Goal: Transaction & Acquisition: Purchase product/service

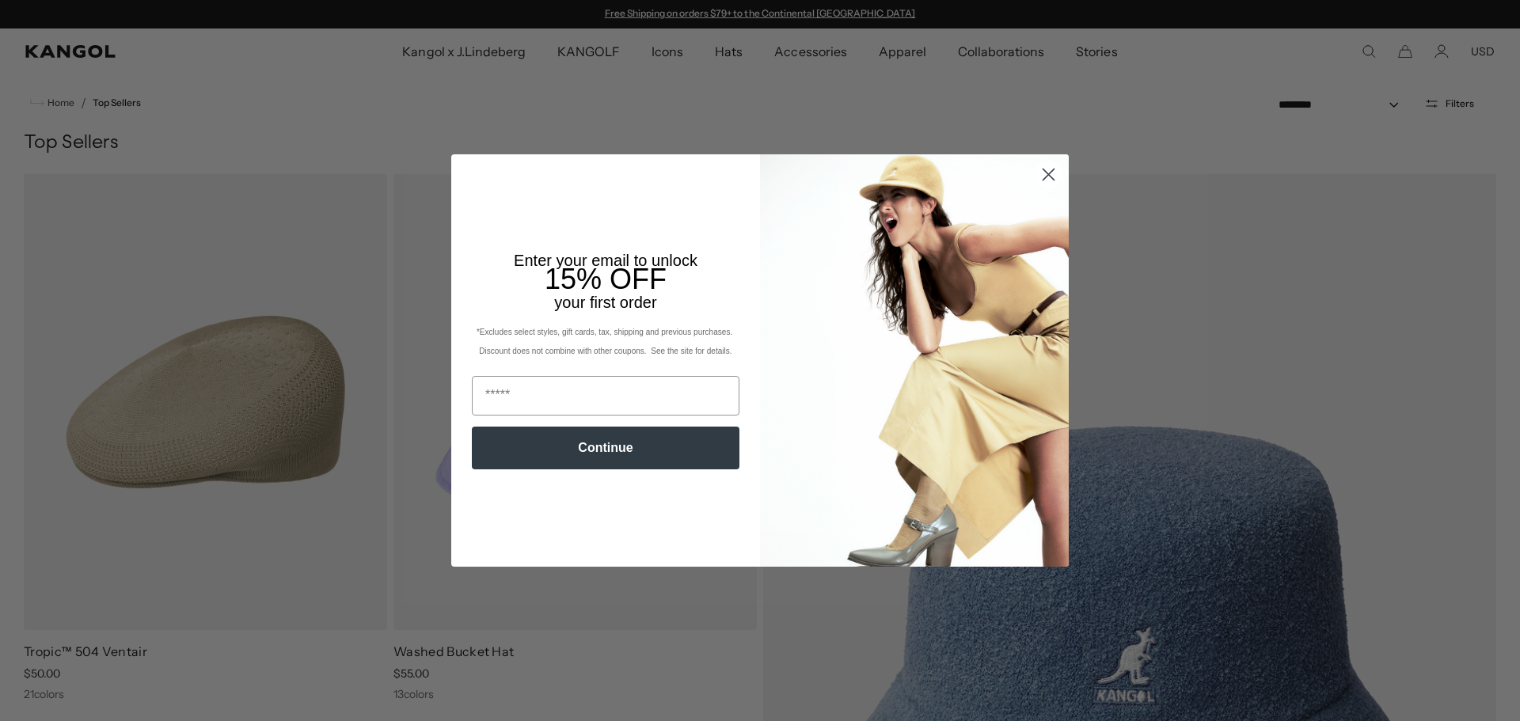
click at [1050, 165] on circle "Close dialog" at bounding box center [1048, 174] width 26 height 26
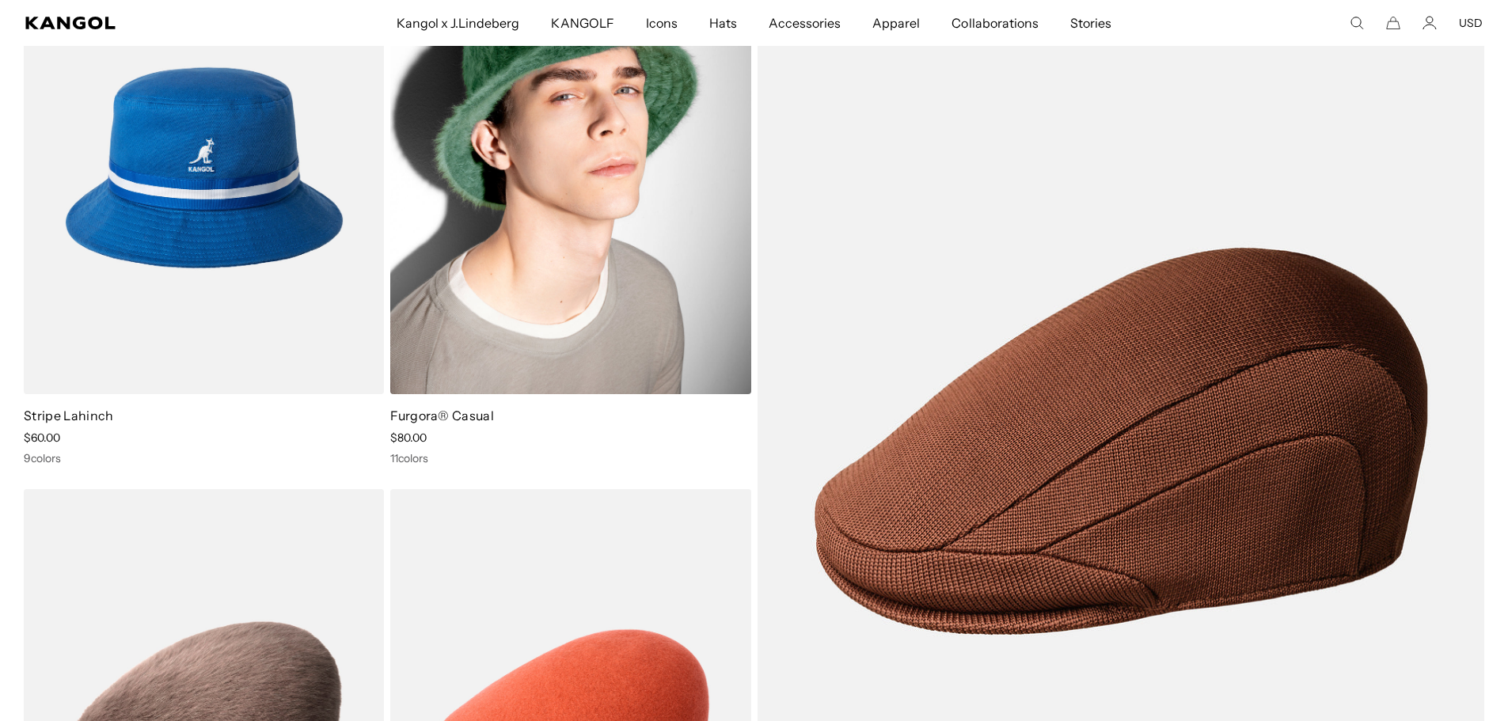
scroll to position [2771, 0]
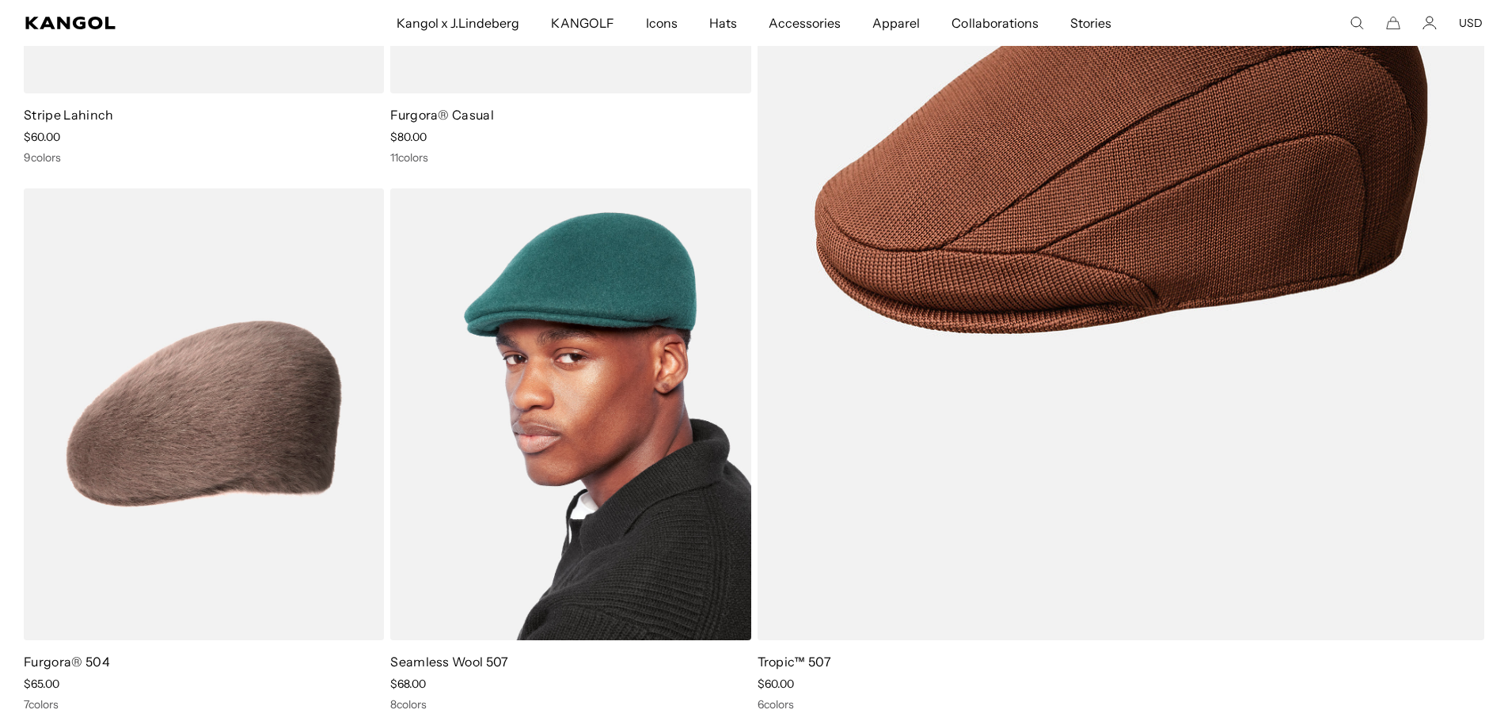
click at [625, 418] on img at bounding box center [570, 414] width 360 height 453
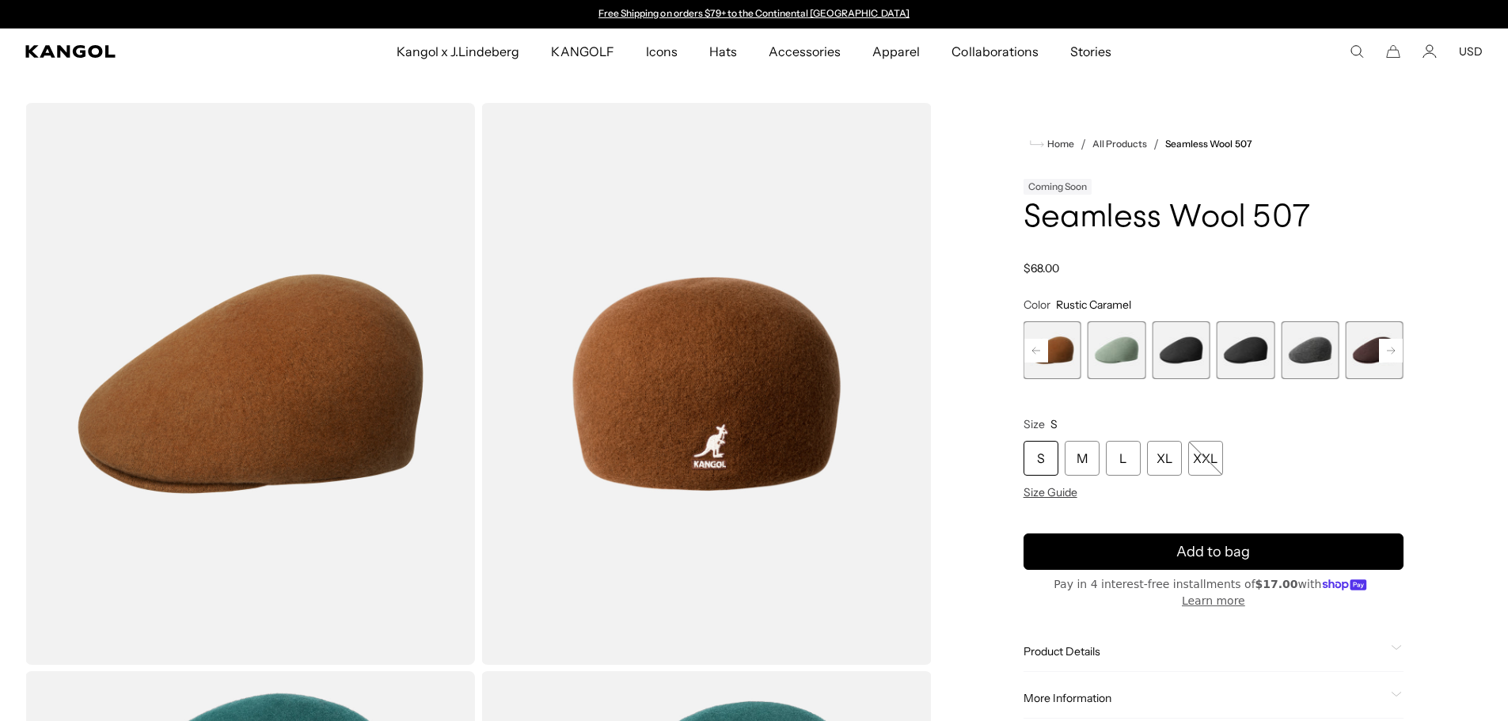
click at [1385, 352] on rect at bounding box center [1391, 351] width 24 height 24
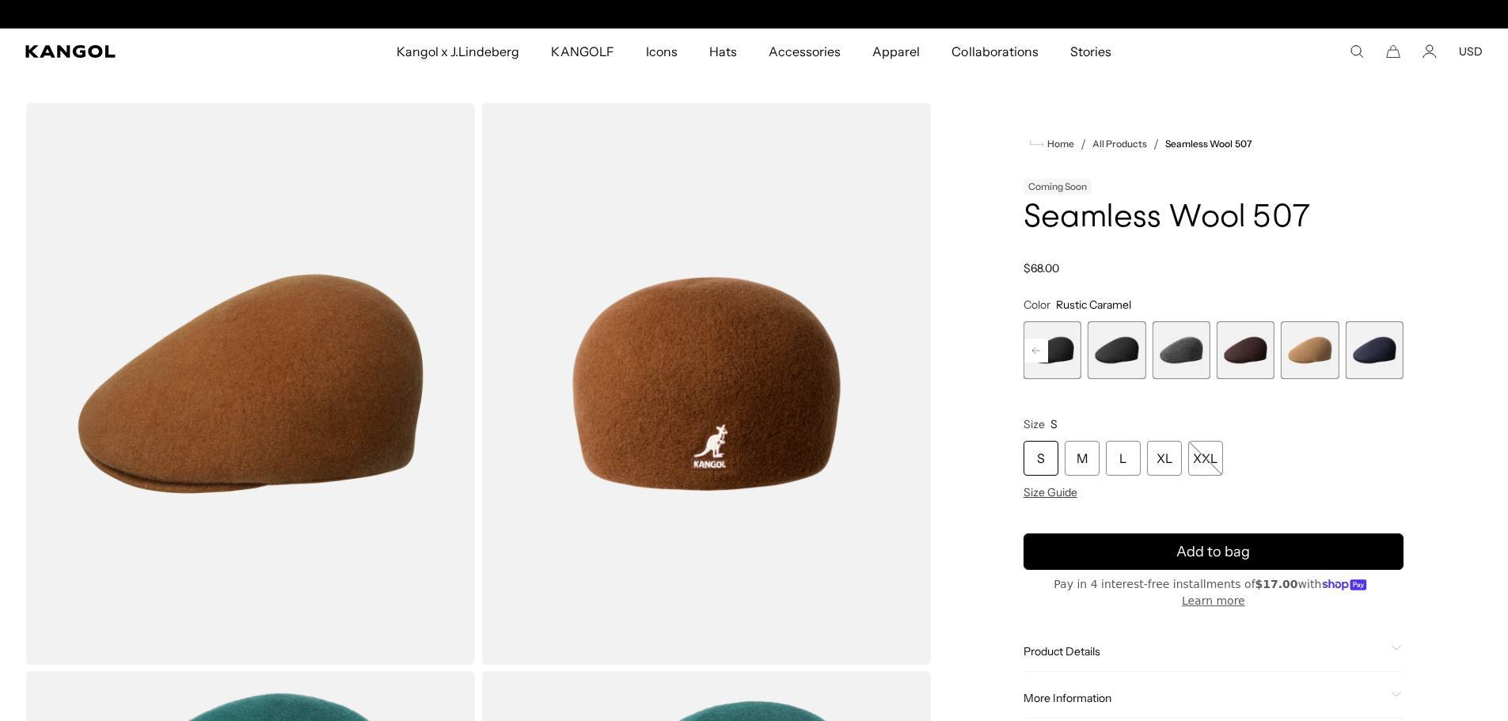
click at [1320, 351] on span "8 of 9" at bounding box center [1310, 350] width 58 height 58
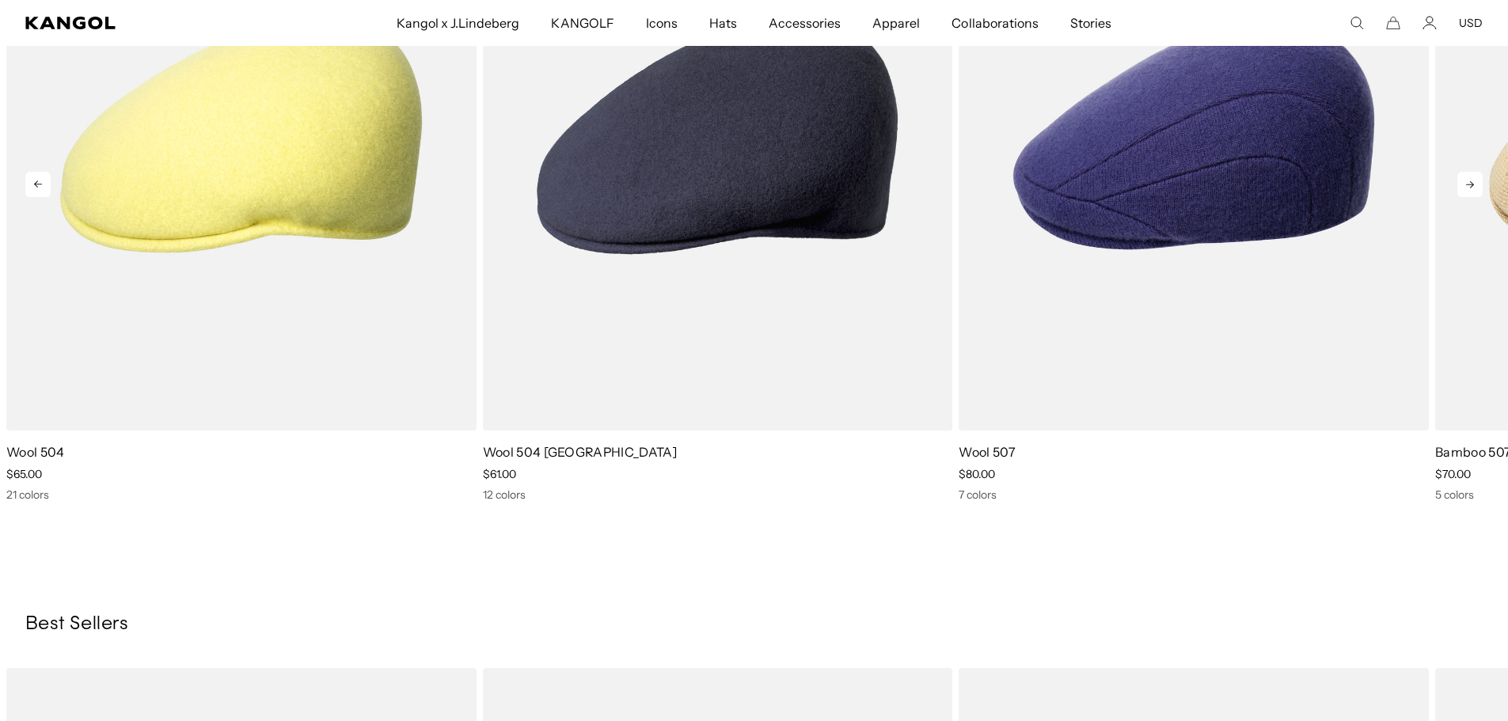
click at [1480, 178] on icon at bounding box center [1469, 184] width 25 height 25
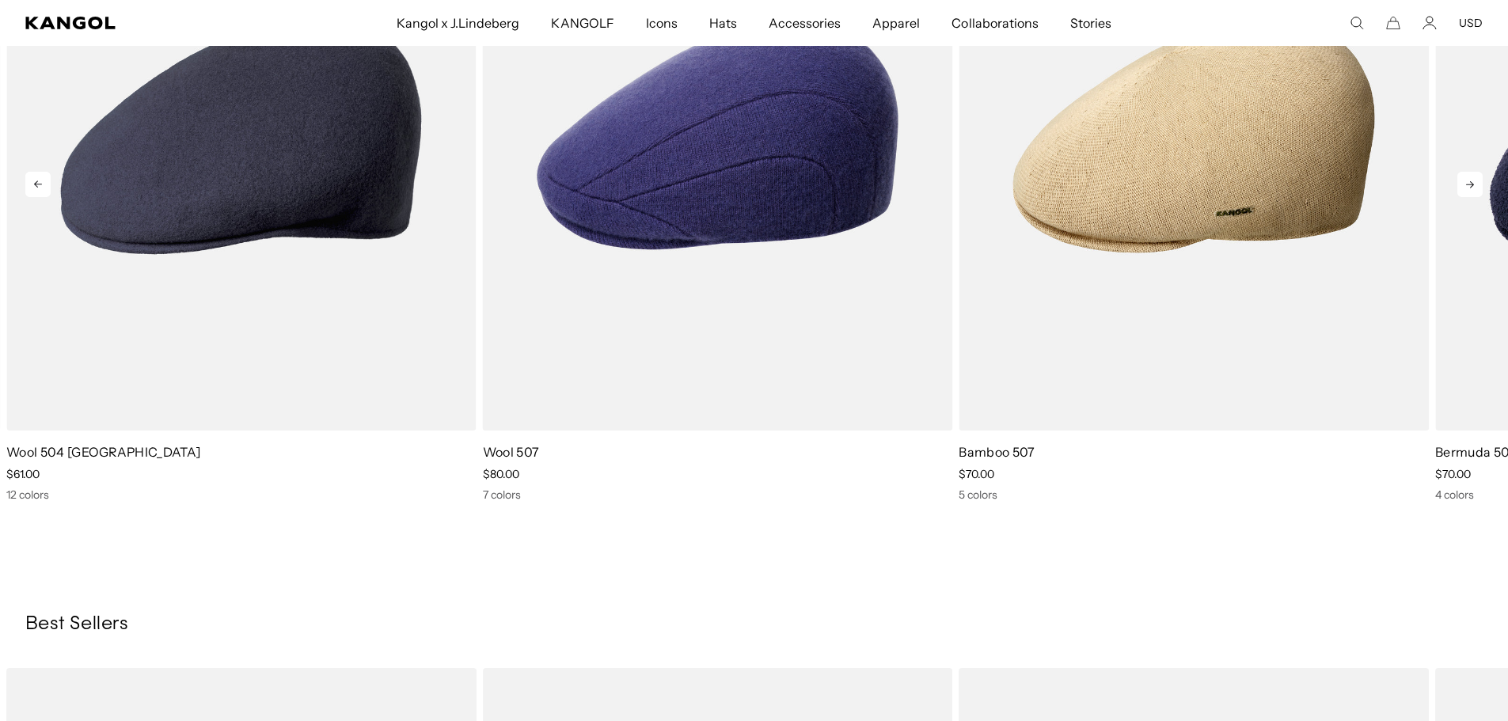
click at [1480, 178] on icon at bounding box center [1469, 184] width 25 height 25
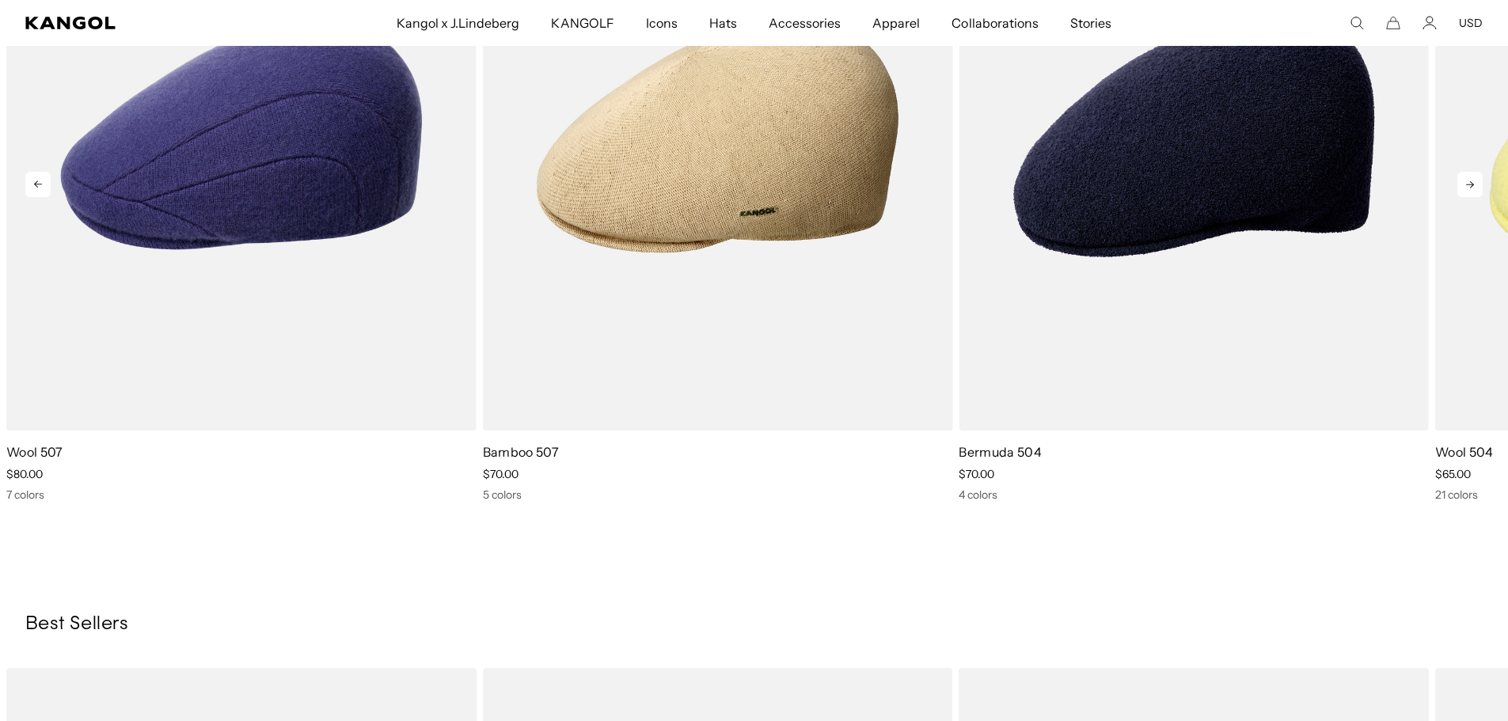
scroll to position [0, 326]
click at [1480, 178] on icon at bounding box center [1469, 184] width 25 height 25
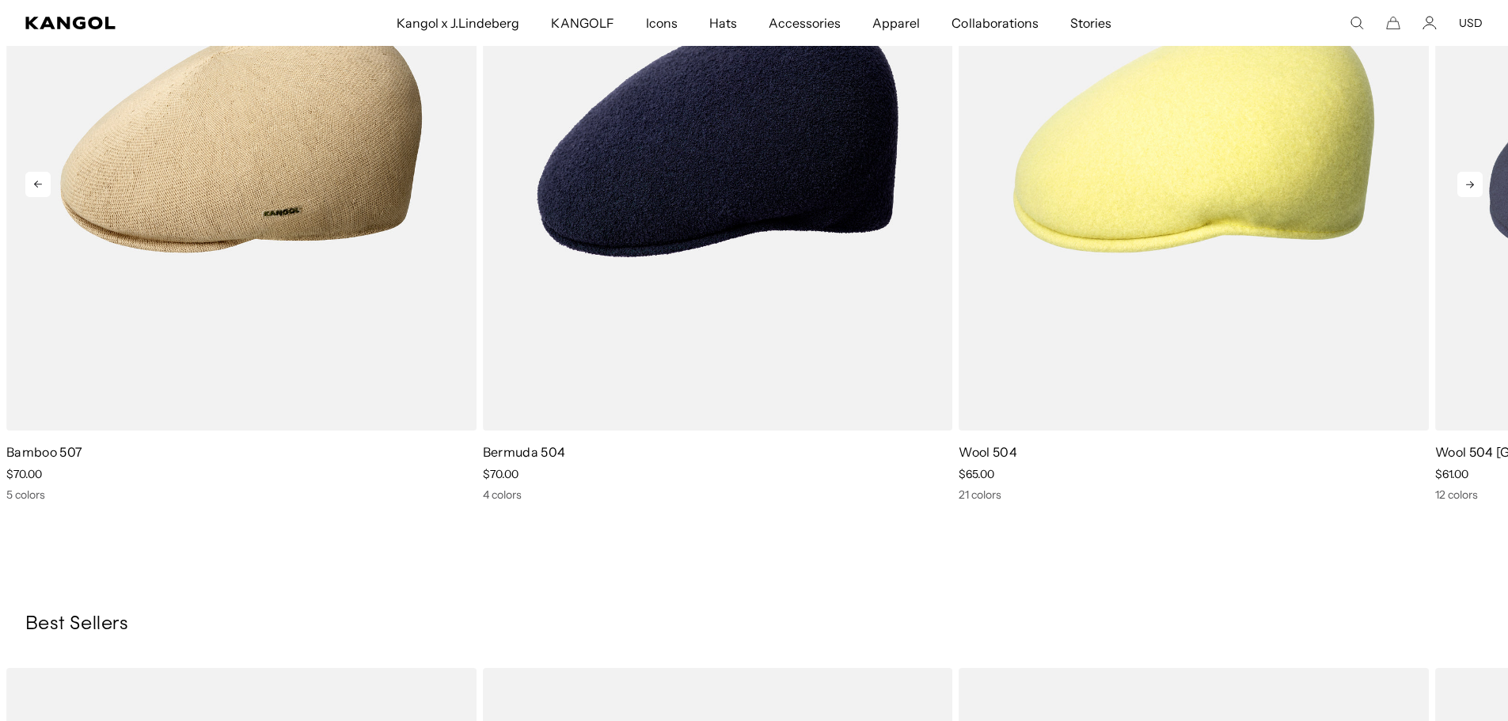
click at [1480, 178] on icon at bounding box center [1469, 184] width 25 height 25
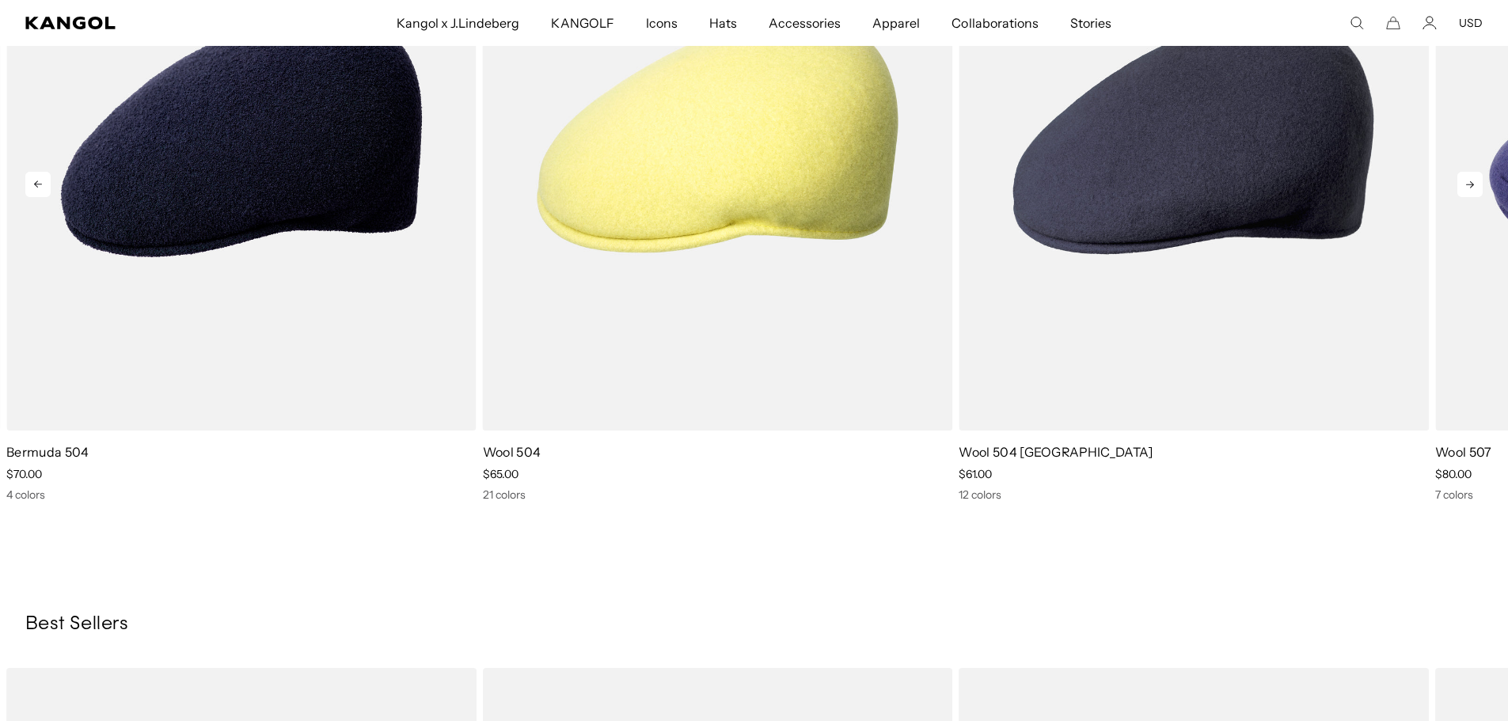
click at [1480, 178] on icon at bounding box center [1469, 184] width 25 height 25
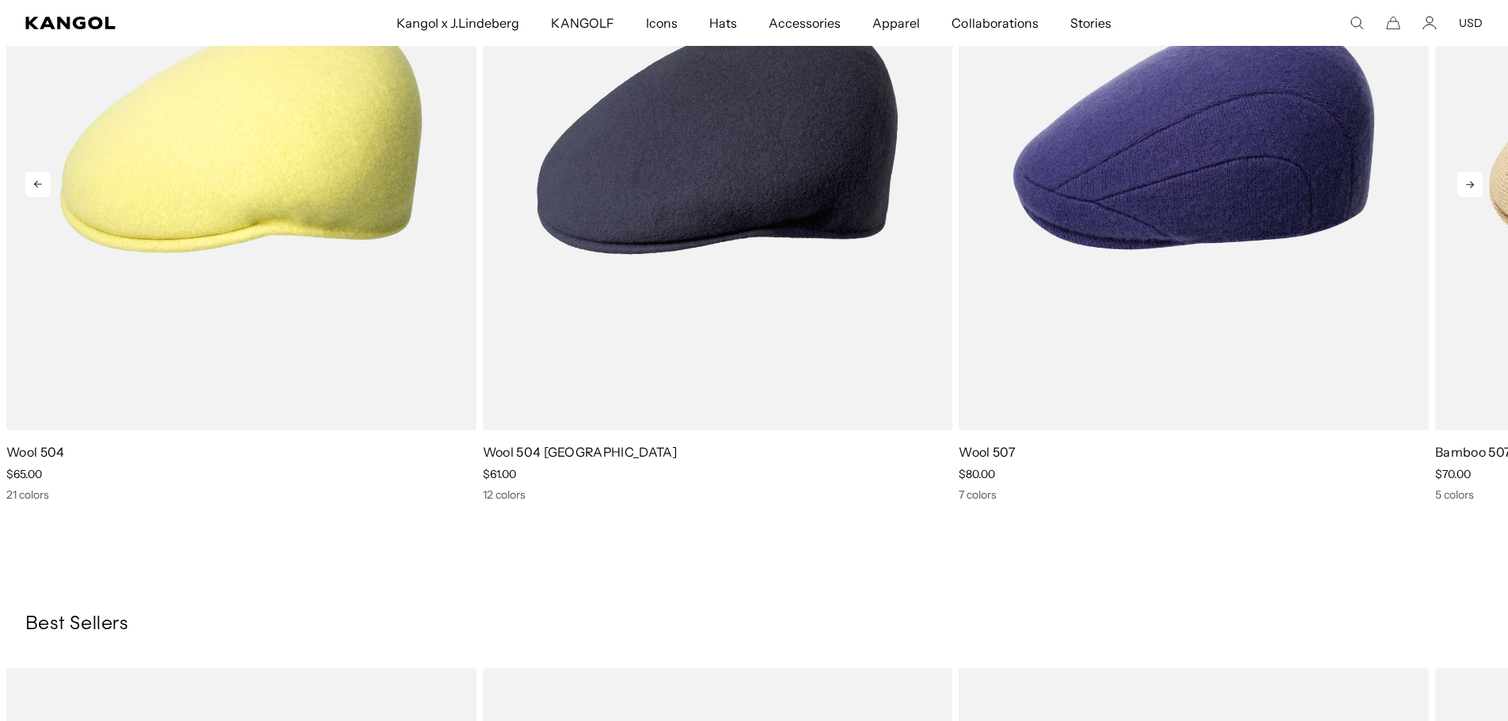
click at [1480, 178] on icon at bounding box center [1469, 184] width 25 height 25
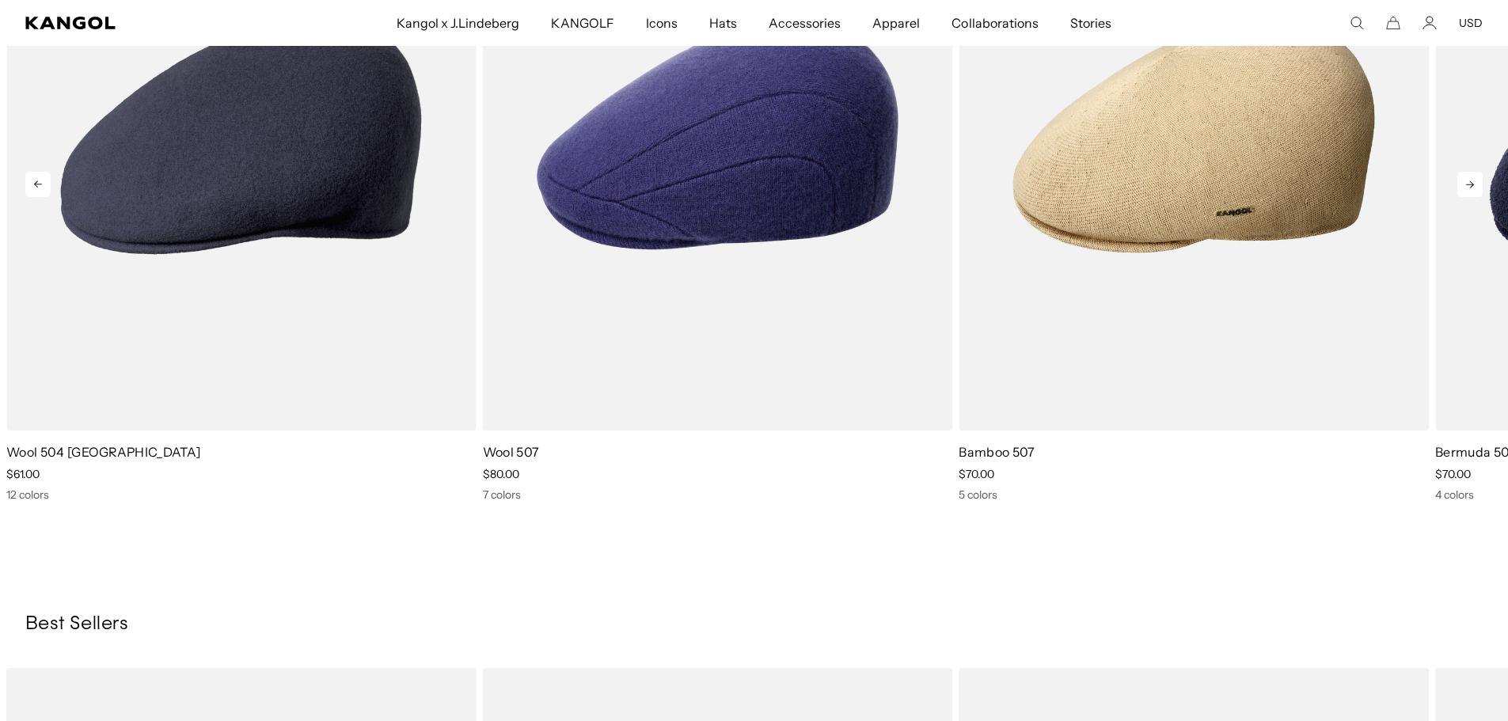
click at [1480, 178] on icon at bounding box center [1469, 184] width 25 height 25
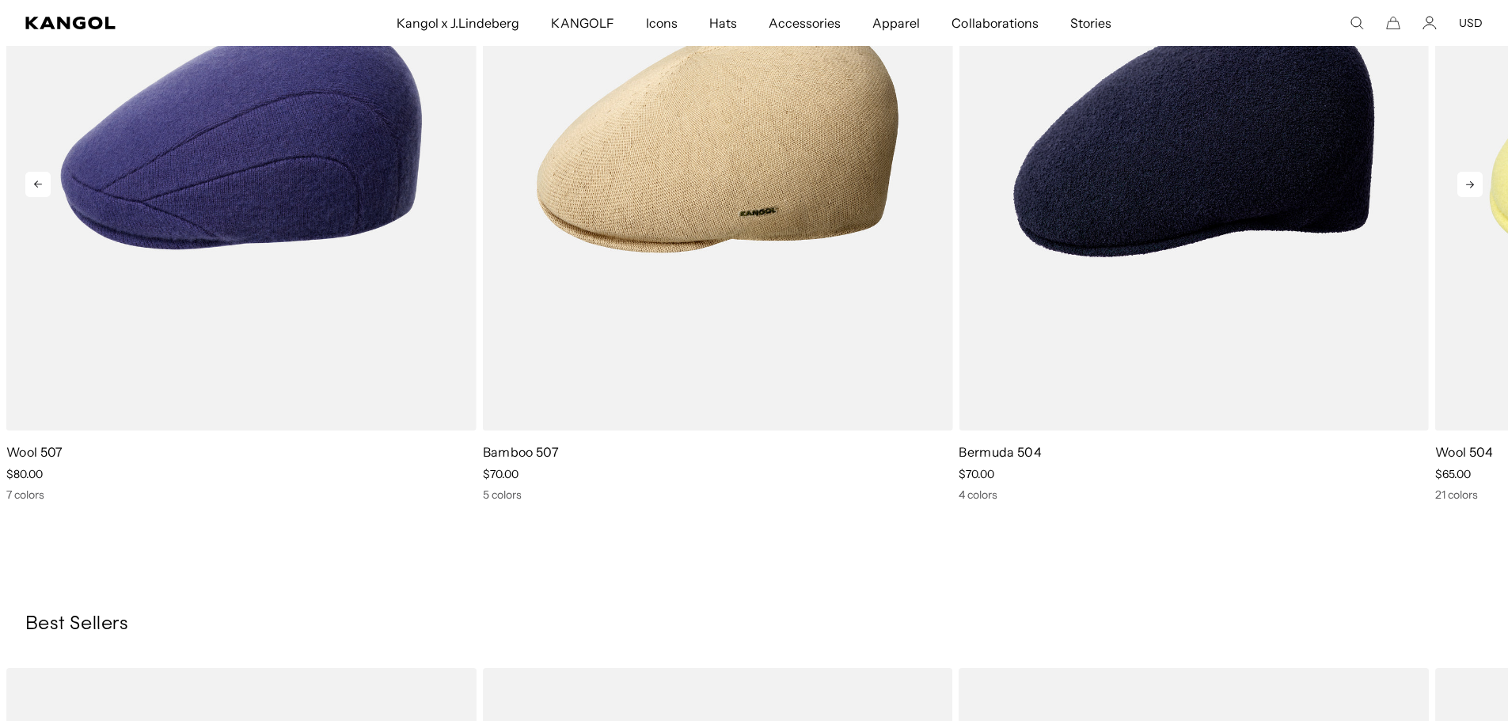
scroll to position [0, 0]
click at [1480, 178] on icon at bounding box center [1469, 184] width 25 height 25
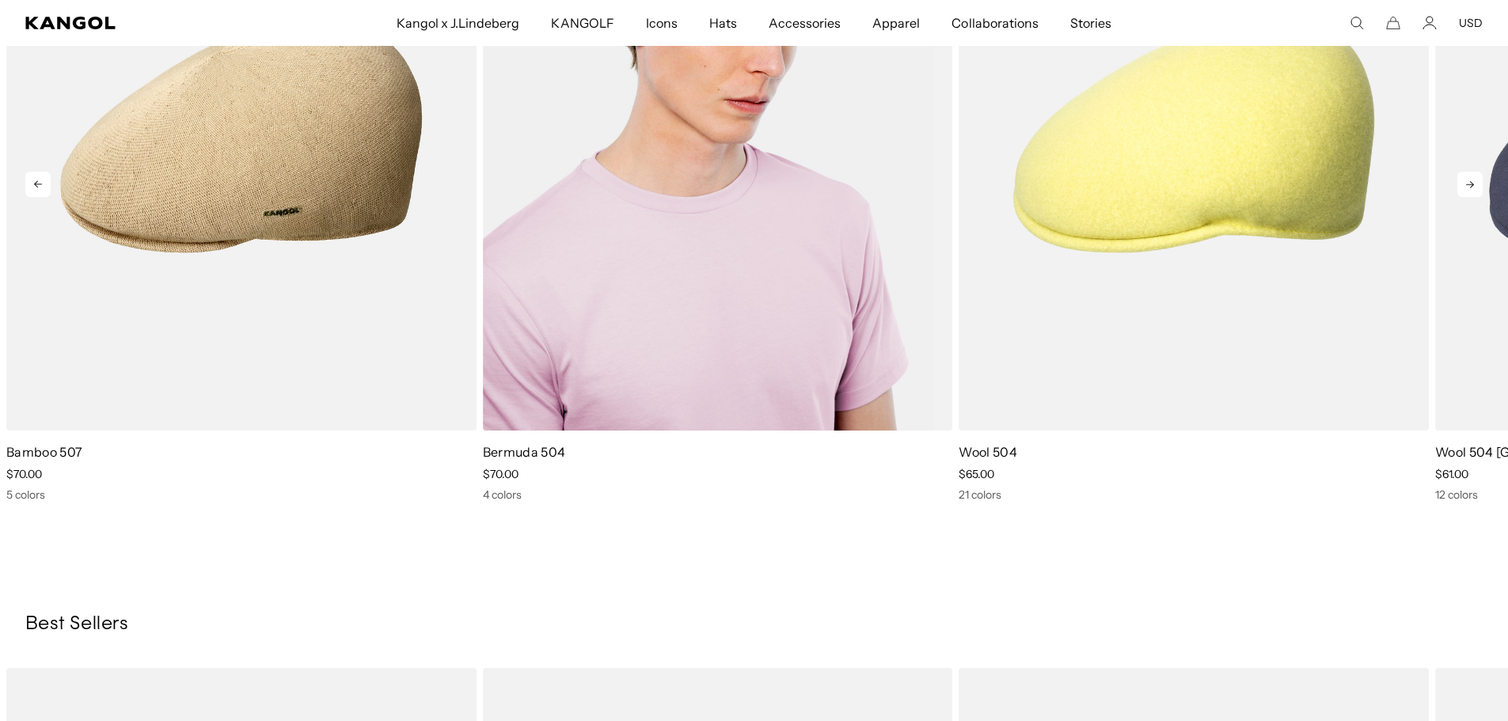
click at [789, 172] on img "5 of 5" at bounding box center [718, 136] width 470 height 590
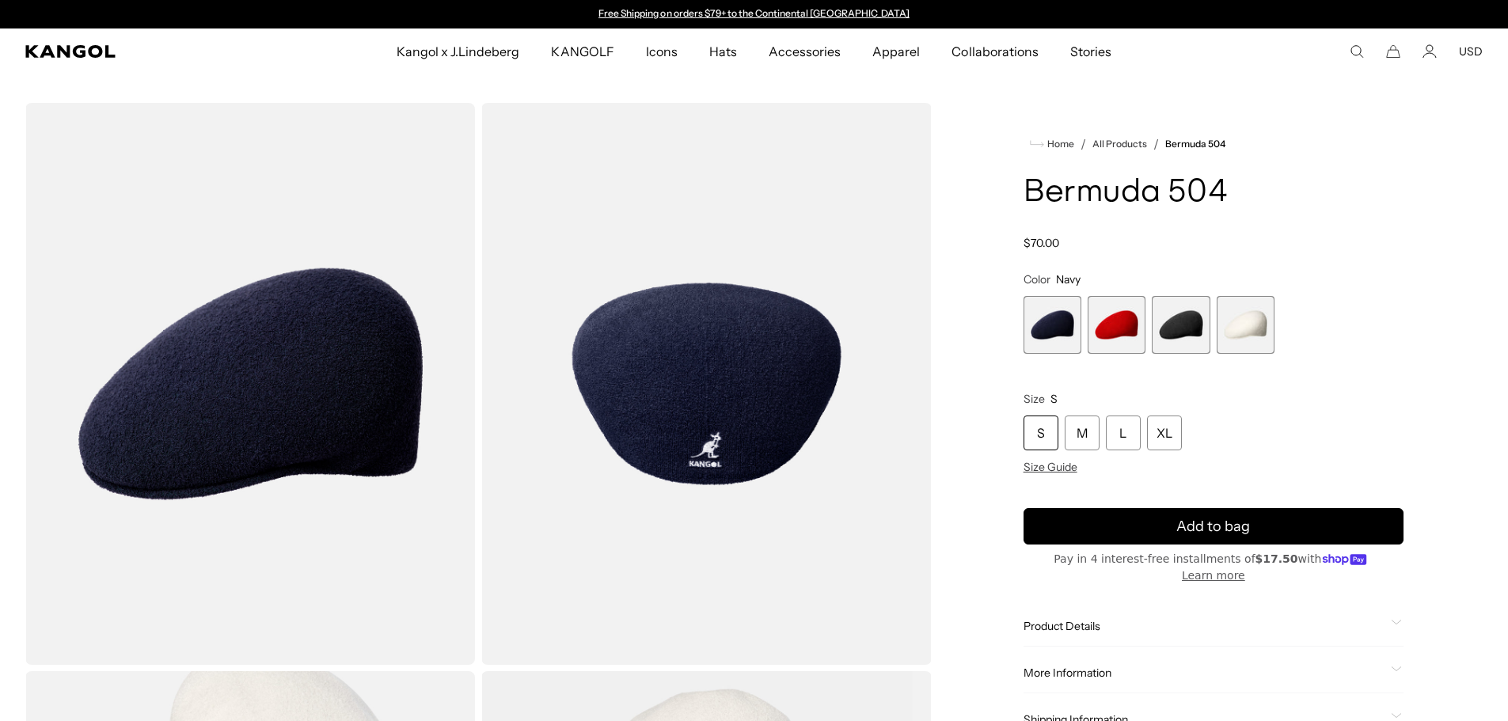
click at [1054, 302] on span "1 of 4" at bounding box center [1053, 325] width 58 height 58
click at [1086, 313] on div "Navy Variant sold out or unavailable Scarlet Variant sold out or unavailable Bl…" at bounding box center [1214, 325] width 380 height 58
click at [1104, 321] on span "2 of 4" at bounding box center [1117, 325] width 58 height 58
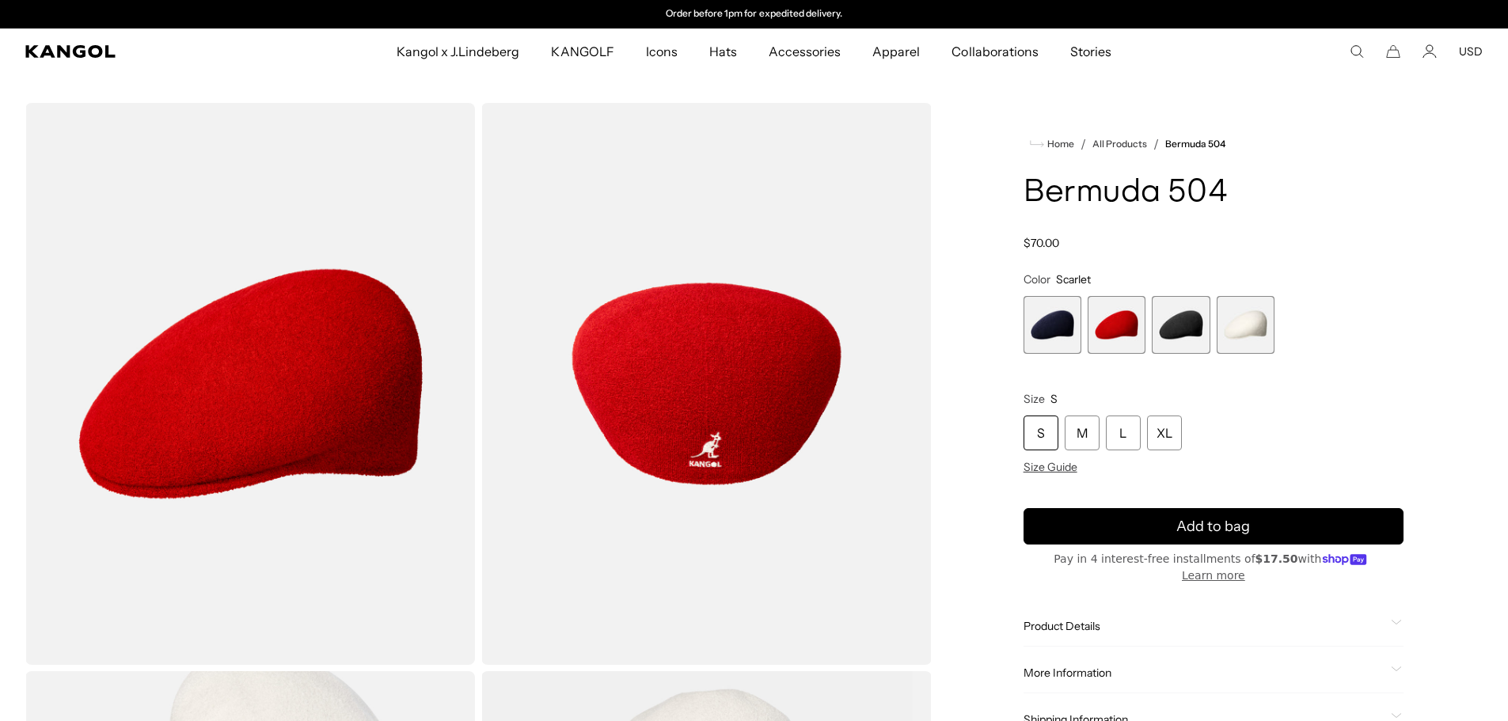
click at [1070, 326] on span "1 of 4" at bounding box center [1053, 325] width 58 height 58
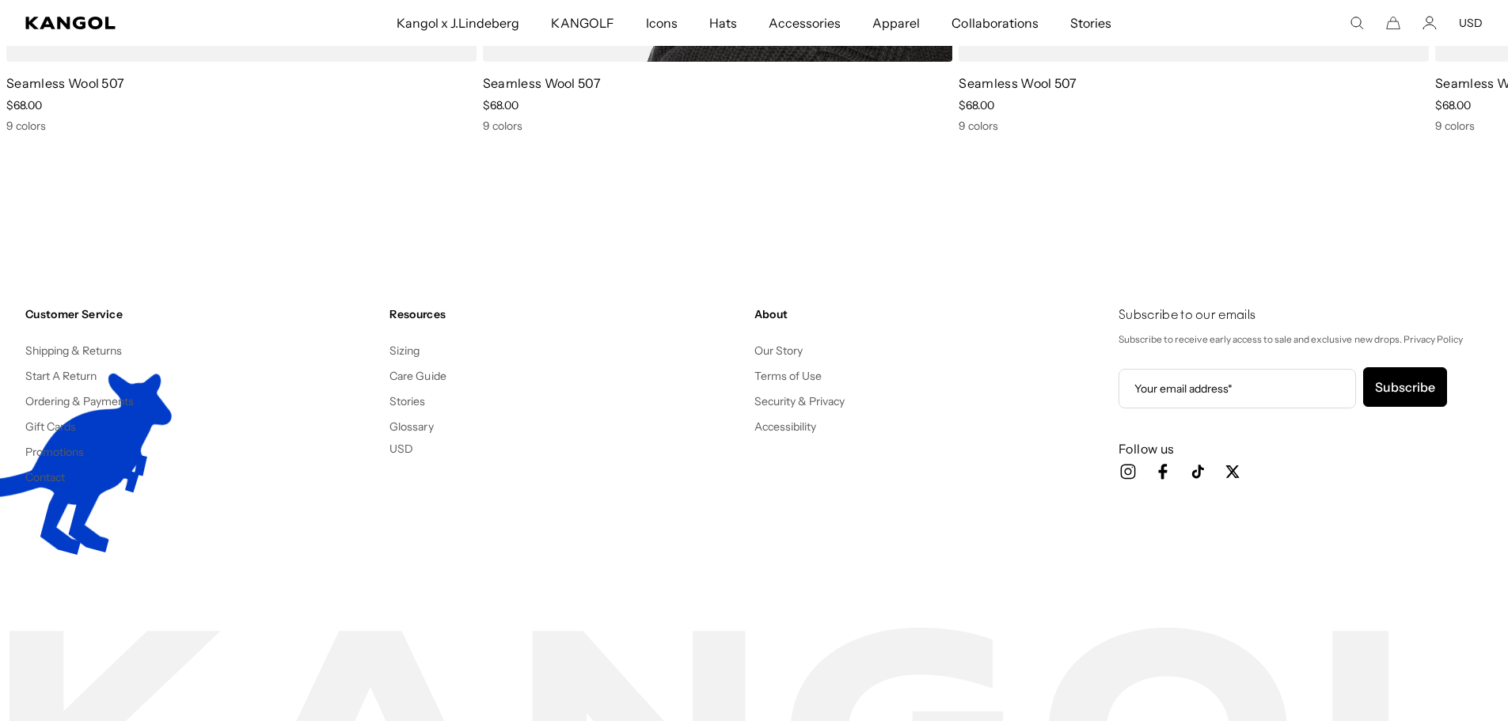
scroll to position [3117, 0]
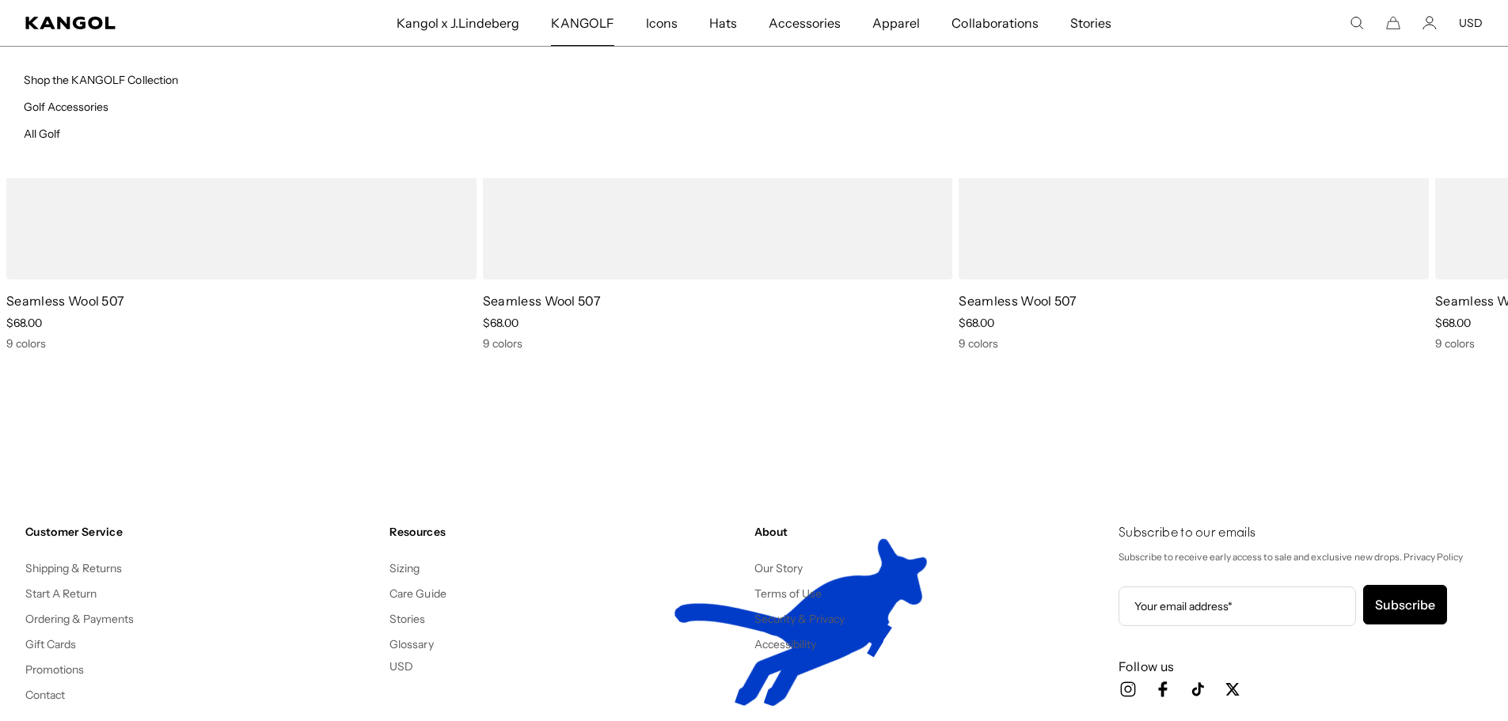
click at [574, 27] on span "KANGOLF" at bounding box center [582, 23] width 63 height 46
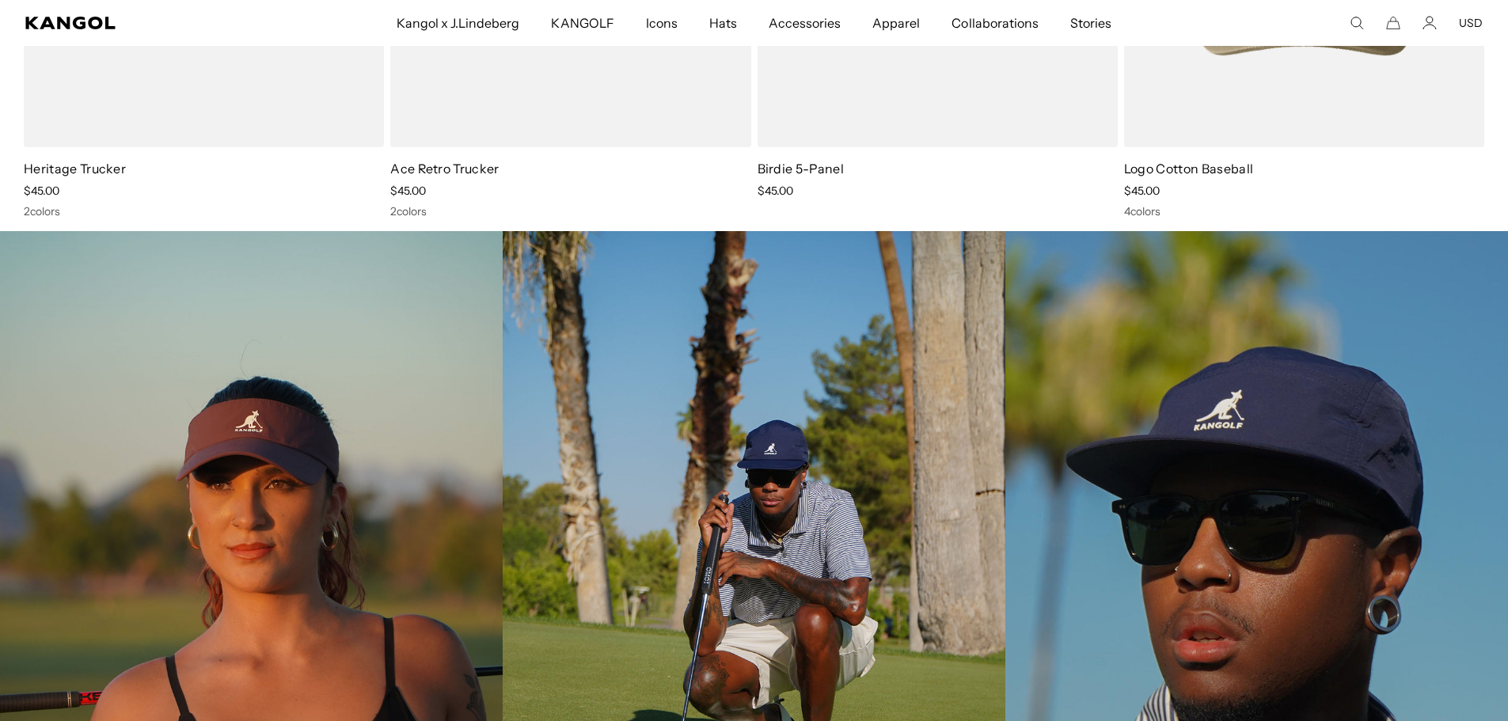
scroll to position [3721, 0]
